Goal: Task Accomplishment & Management: Manage account settings

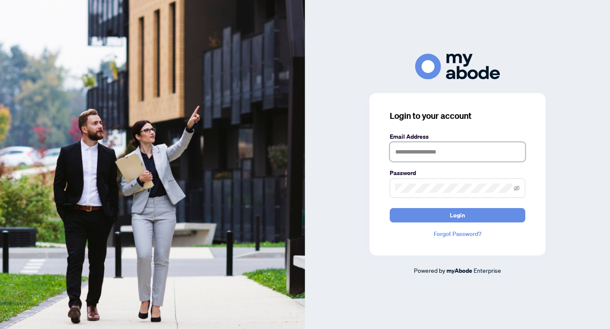
type input "**********"
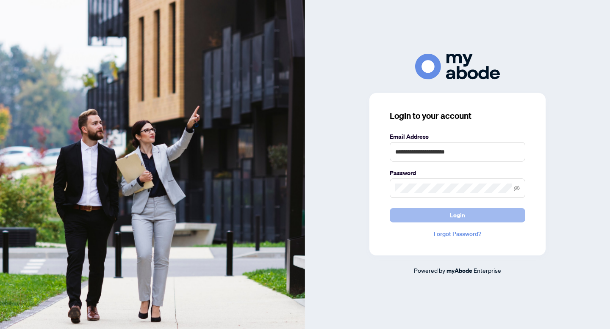
click at [418, 217] on button "Login" at bounding box center [456, 215] width 135 height 14
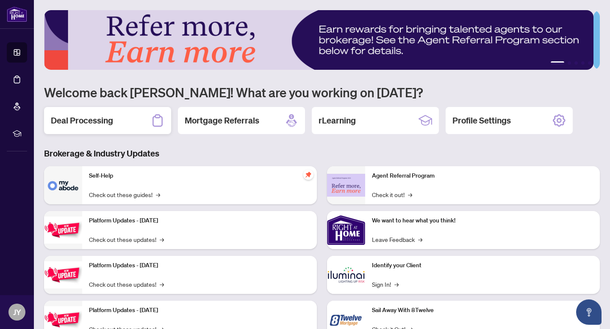
click at [118, 123] on div "Deal Processing" at bounding box center [107, 120] width 127 height 27
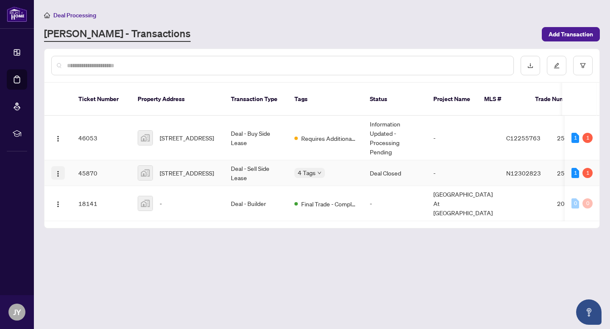
click at [64, 166] on button "button" at bounding box center [58, 173] width 14 height 14
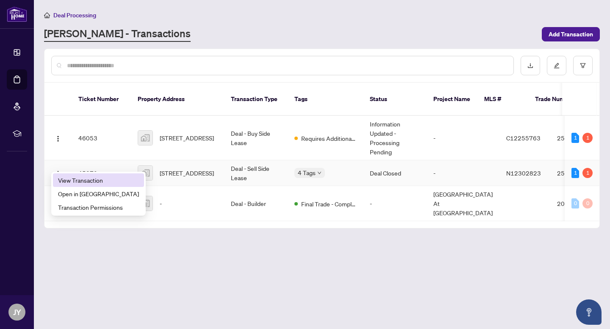
click at [69, 180] on span "View Transaction" at bounding box center [98, 180] width 81 height 9
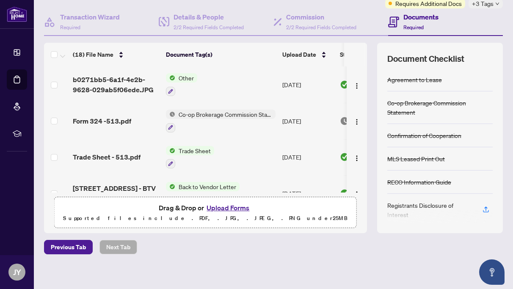
scroll to position [78, 0]
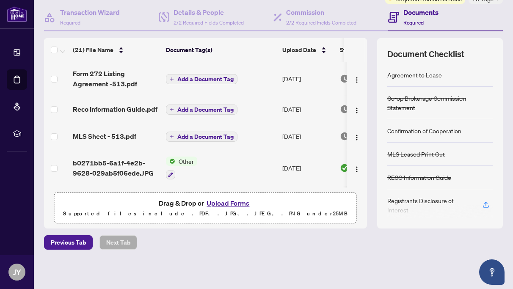
click at [197, 78] on span "Add a Document Tag" at bounding box center [205, 79] width 56 height 6
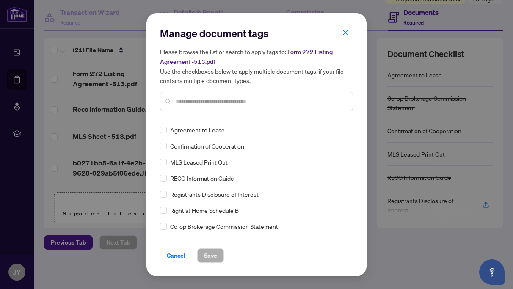
click at [179, 104] on input "text" at bounding box center [261, 101] width 170 height 9
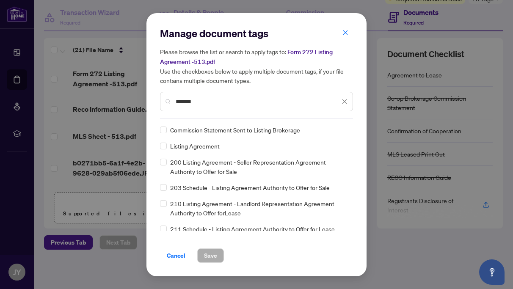
type input "*******"
click at [211, 255] on span "Save" at bounding box center [210, 256] width 13 height 14
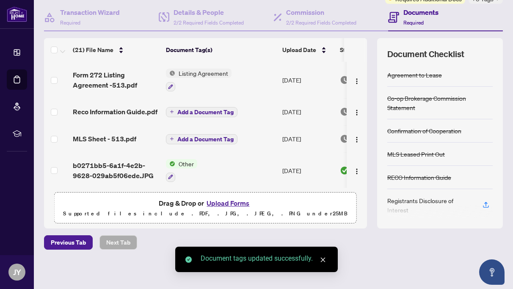
click at [188, 111] on span "Add a Document Tag" at bounding box center [205, 112] width 56 height 6
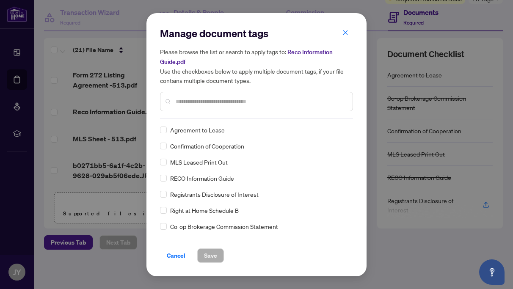
click at [179, 102] on input "text" at bounding box center [261, 101] width 170 height 9
type input "***"
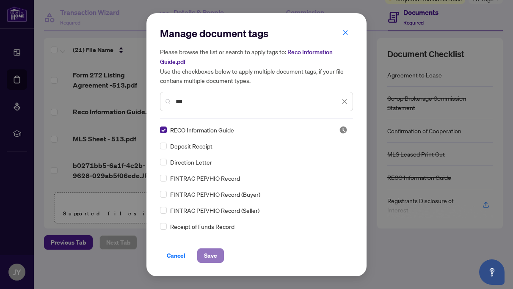
click at [208, 257] on span "Save" at bounding box center [210, 256] width 13 height 14
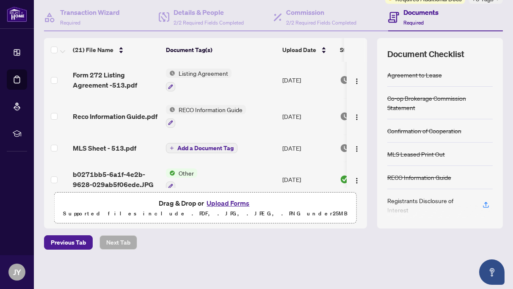
click at [197, 146] on span "Add a Document Tag" at bounding box center [205, 148] width 56 height 6
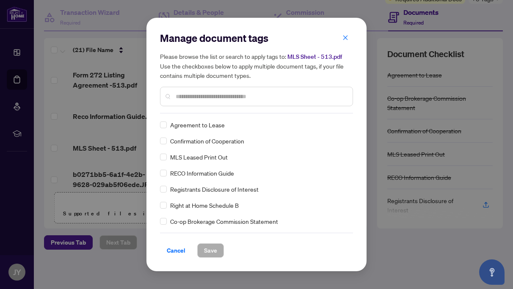
click at [178, 97] on input "text" at bounding box center [261, 96] width 170 height 9
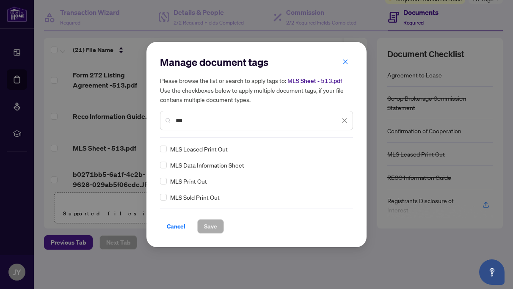
type input "***"
click at [210, 228] on span "Save" at bounding box center [210, 227] width 13 height 14
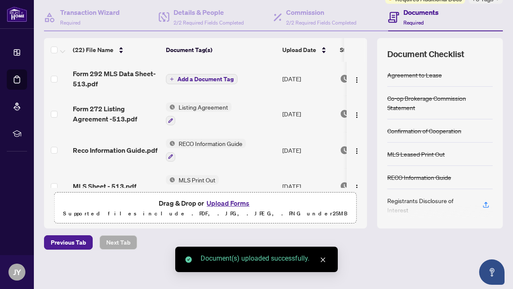
click at [198, 78] on span "Add a Document Tag" at bounding box center [205, 79] width 56 height 6
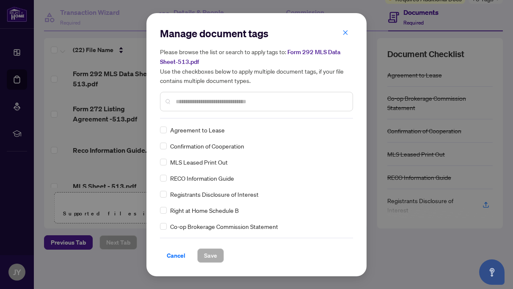
click at [184, 102] on input "text" at bounding box center [261, 101] width 170 height 9
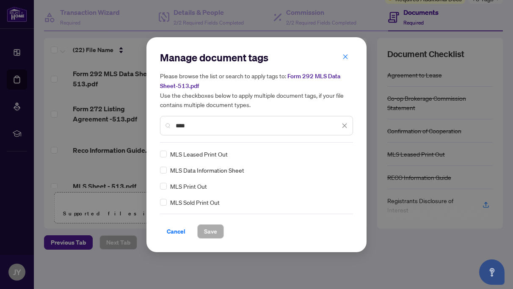
type input "***"
click at [213, 230] on span "Save" at bounding box center [210, 232] width 13 height 14
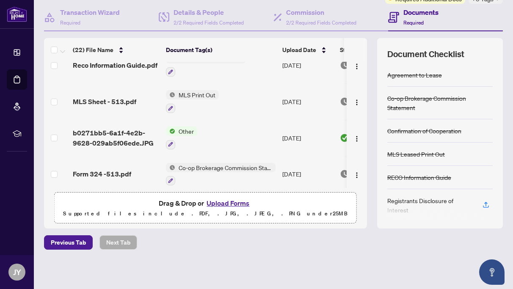
scroll to position [114, 0]
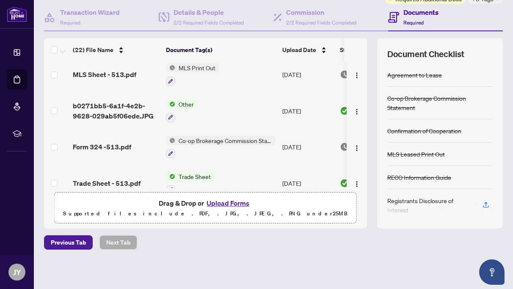
click at [199, 68] on span "MLS Print Out" at bounding box center [197, 67] width 44 height 9
click at [170, 80] on icon "button" at bounding box center [170, 81] width 5 height 5
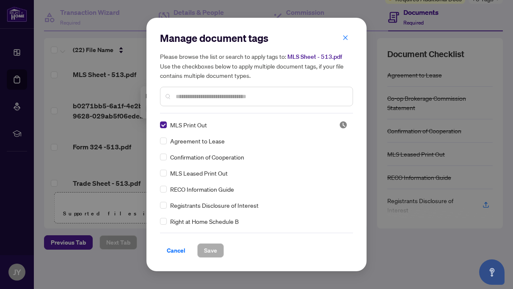
click at [180, 120] on span "MLS Print Out" at bounding box center [188, 124] width 37 height 9
click at [179, 98] on input "text" at bounding box center [261, 96] width 170 height 9
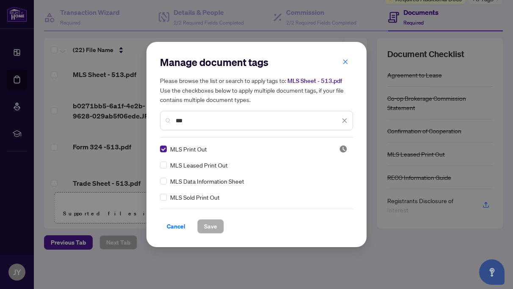
type input "***"
click at [214, 229] on span "Save" at bounding box center [210, 227] width 13 height 14
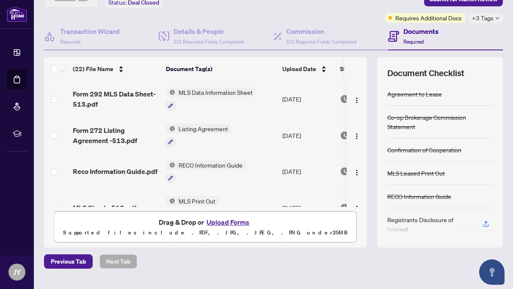
scroll to position [72, 0]
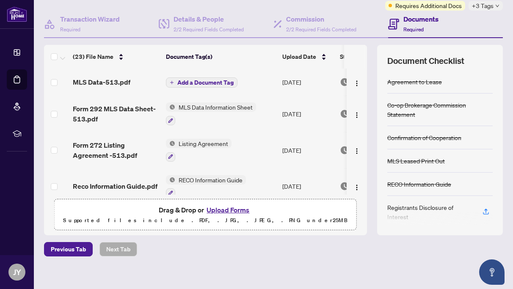
click at [188, 81] on span "Add a Document Tag" at bounding box center [205, 83] width 56 height 6
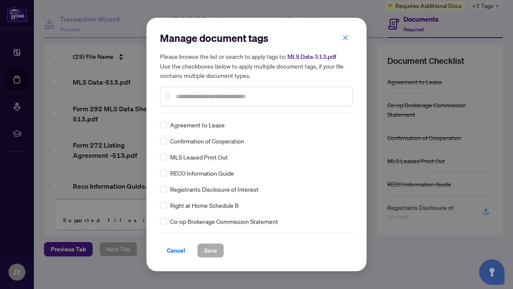
click at [174, 111] on div "Manage document tags Please browse the list or search to apply tags to: MLS Dat…" at bounding box center [256, 72] width 193 height 82
click at [184, 99] on input "text" at bounding box center [261, 96] width 170 height 9
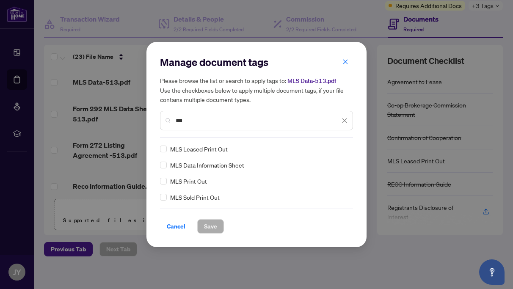
type input "***"
click at [211, 226] on span "Save" at bounding box center [210, 227] width 13 height 14
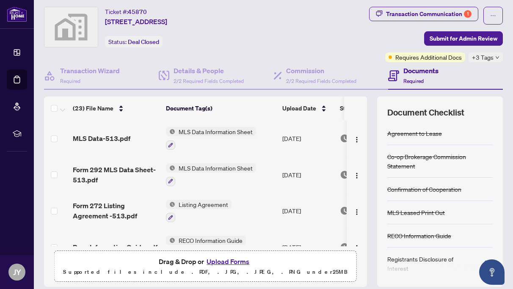
scroll to position [0, 0]
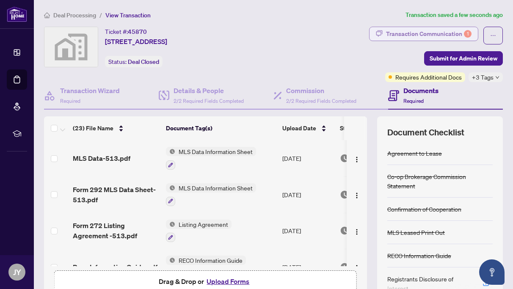
click at [405, 35] on div "Transaction Communication 1" at bounding box center [429, 34] width 86 height 14
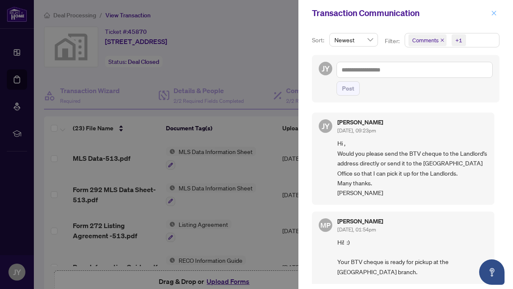
click at [494, 16] on icon "close" at bounding box center [494, 13] width 6 height 6
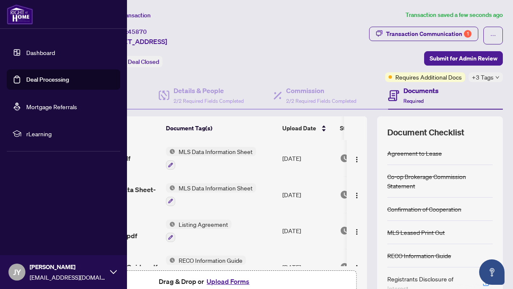
click at [38, 51] on link "Dashboard" at bounding box center [40, 53] width 29 height 8
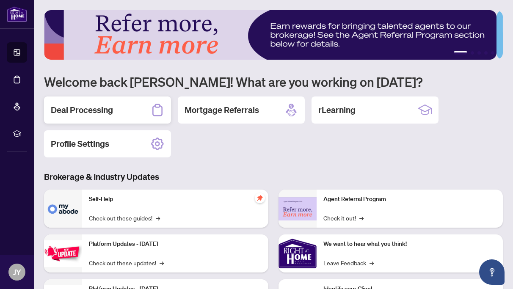
click at [73, 110] on h2 "Deal Processing" at bounding box center [82, 110] width 62 height 12
